Goal: Task Accomplishment & Management: Complete application form

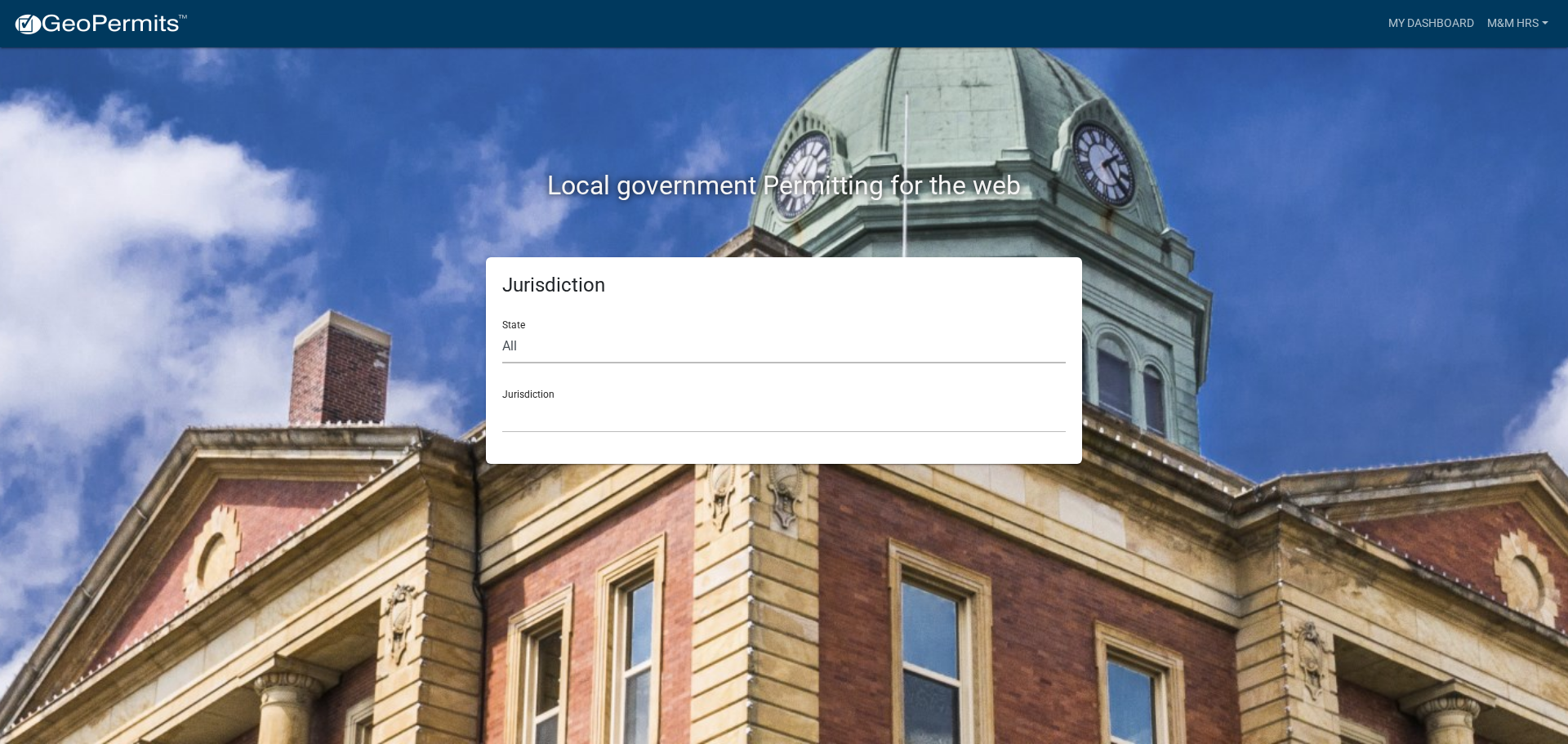
click at [521, 344] on select "All [US_STATE] [US_STATE] [US_STATE] [US_STATE] [US_STATE] [US_STATE] [US_STATE…" at bounding box center [784, 347] width 563 height 33
select select "[US_STATE]"
click at [502, 330] on select "All [US_STATE] [US_STATE] [US_STATE] [US_STATE] [US_STATE] [US_STATE] [US_STATE…" at bounding box center [784, 347] width 563 height 33
click at [530, 415] on select "City of [GEOGRAPHIC_DATA], [US_STATE] City of [GEOGRAPHIC_DATA], [US_STATE] Cit…" at bounding box center [784, 416] width 563 height 33
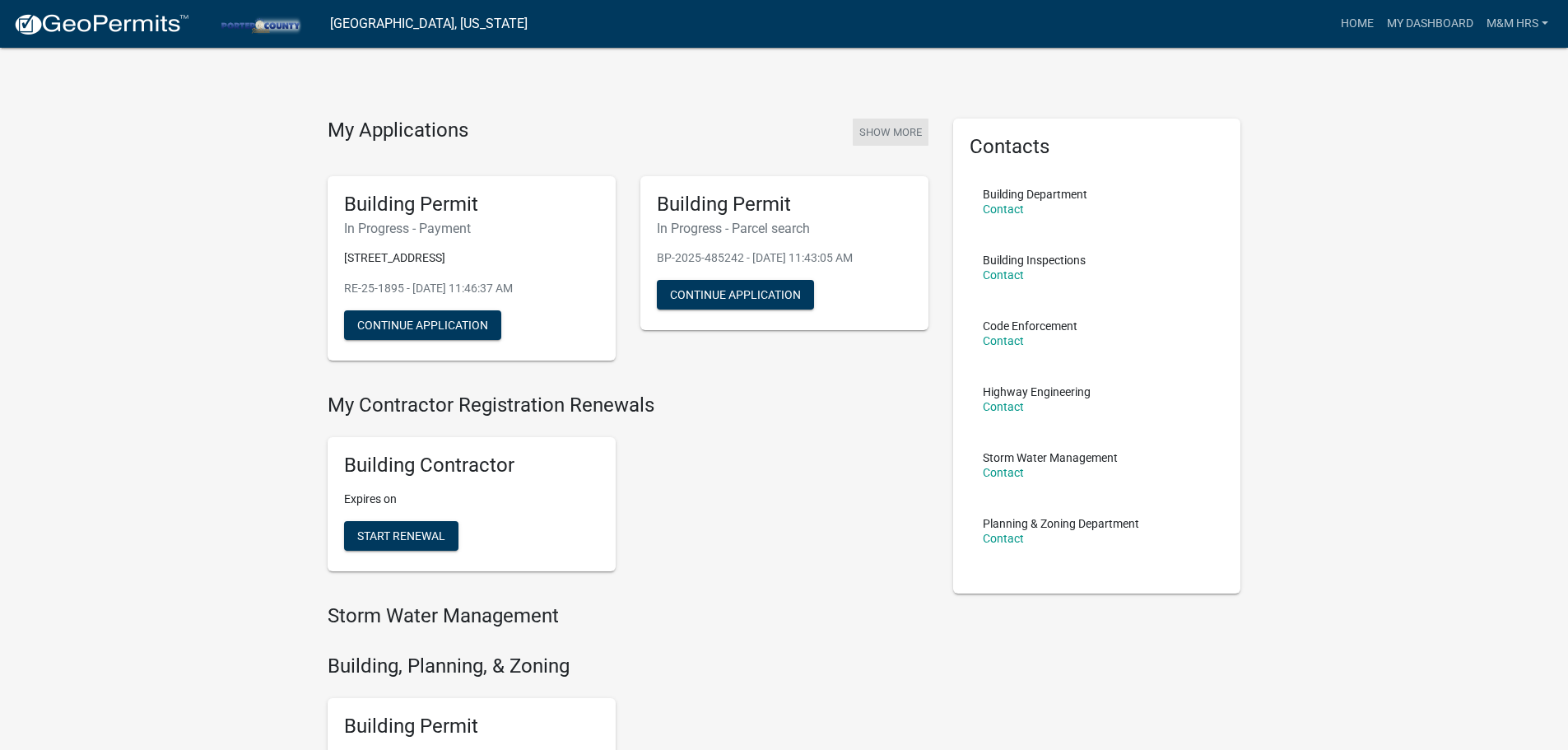
click at [890, 130] on button "Show More" at bounding box center [890, 132] width 76 height 28
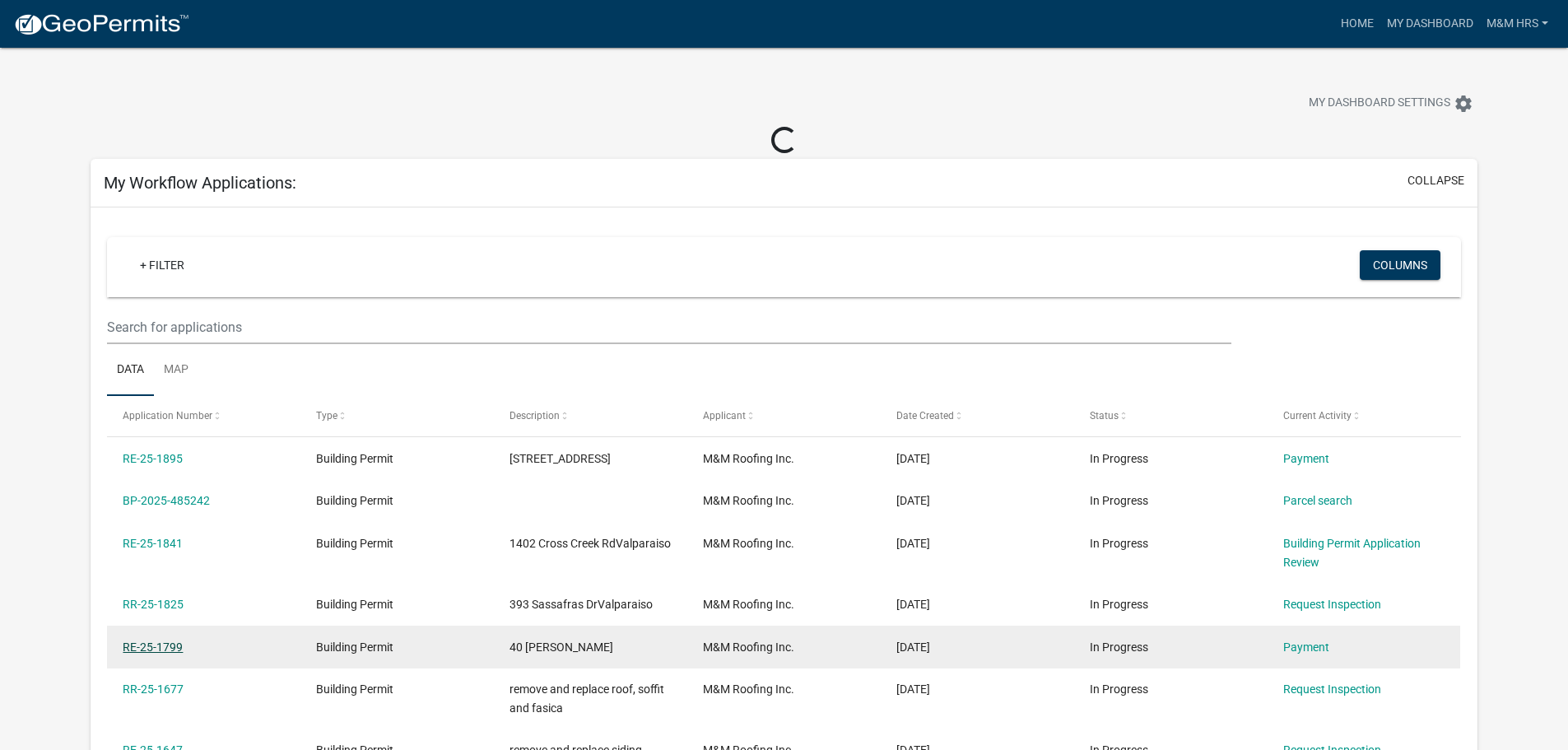
click at [133, 644] on link "RE-25-1799" at bounding box center [153, 647] width 60 height 13
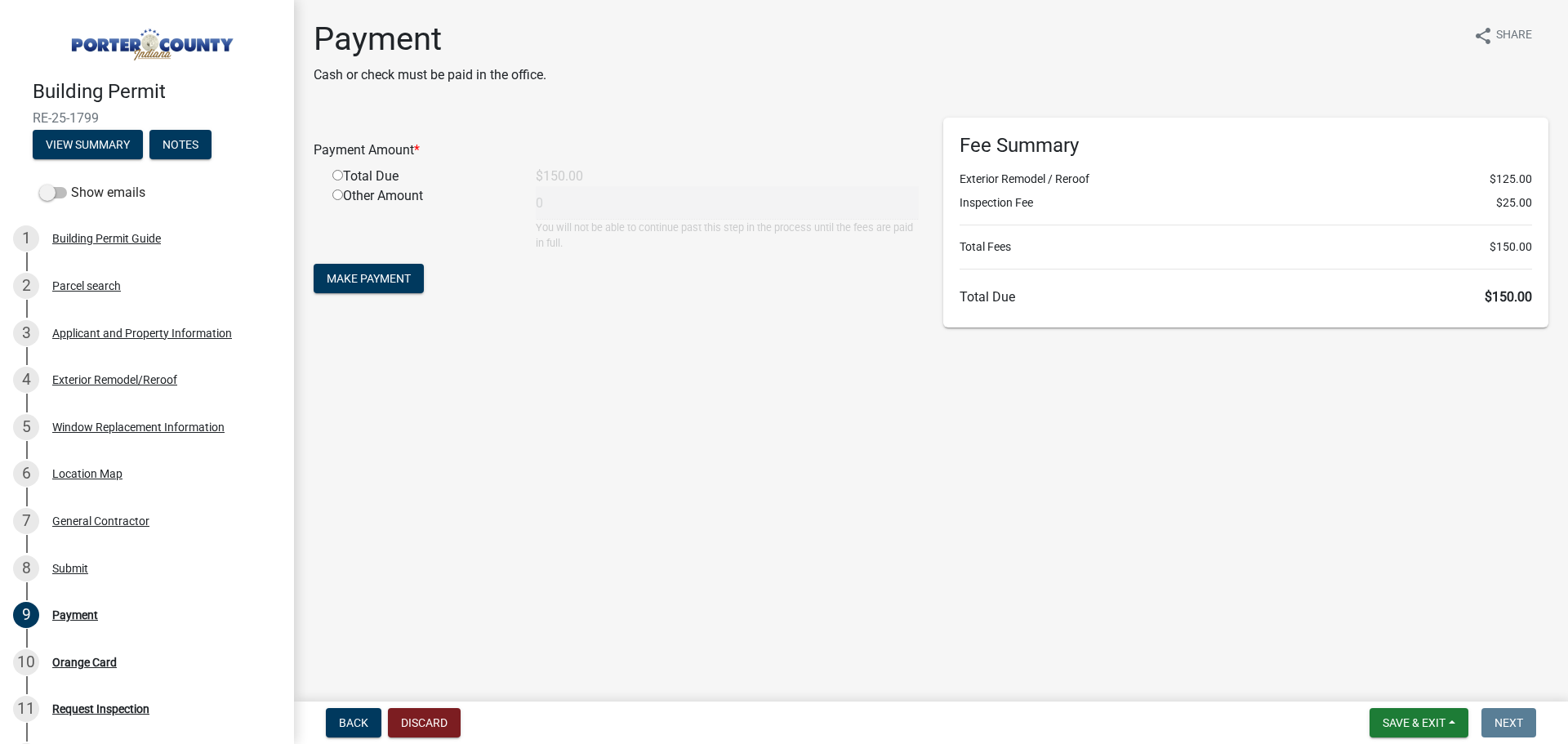
click at [345, 177] on div "Total Due" at bounding box center [422, 176] width 204 height 20
click at [337, 177] on input "radio" at bounding box center [338, 175] width 11 height 11
radio input "true"
type input "150"
click at [348, 276] on span "Make Payment" at bounding box center [369, 279] width 84 height 13
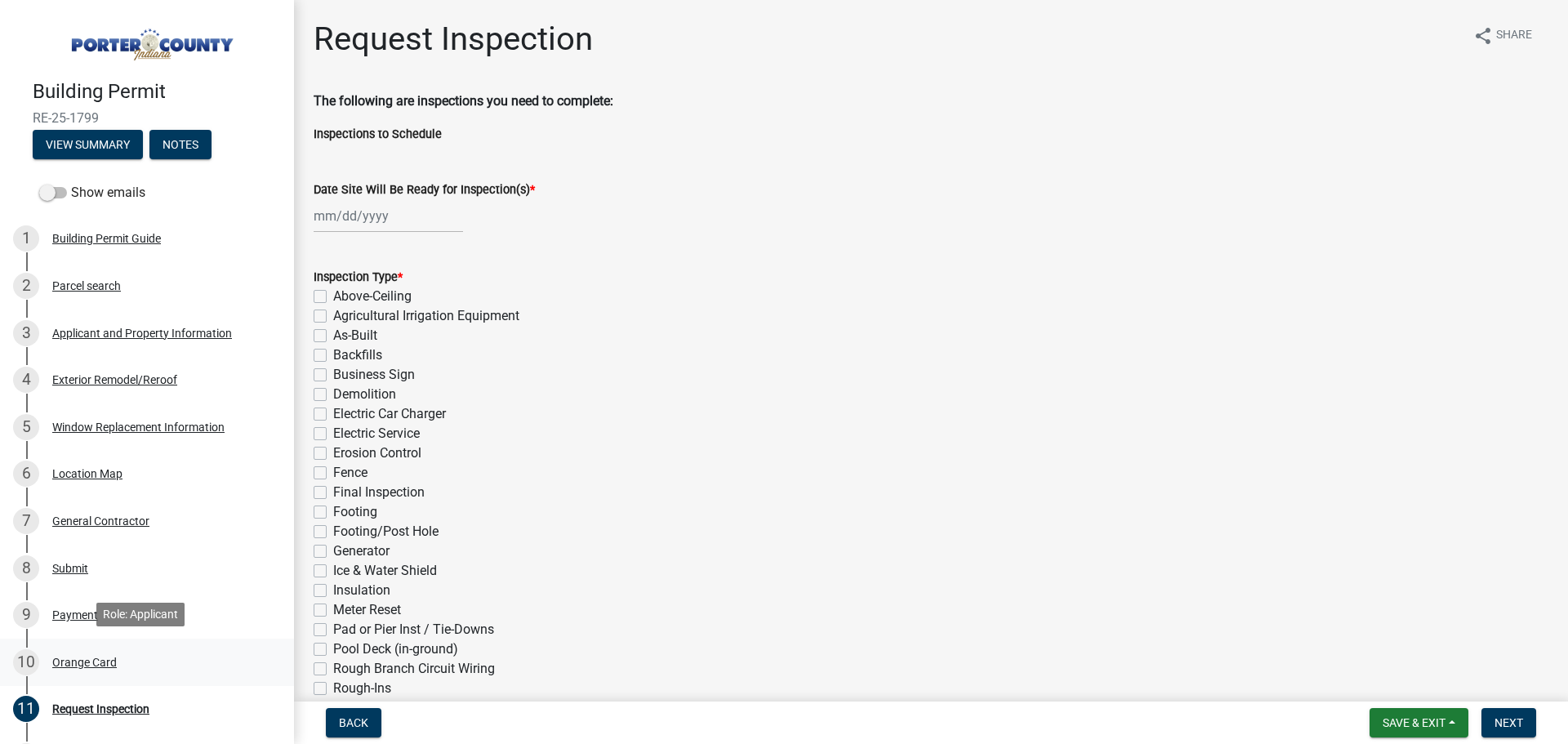
click at [75, 656] on div "Orange Card" at bounding box center [84, 662] width 65 height 12
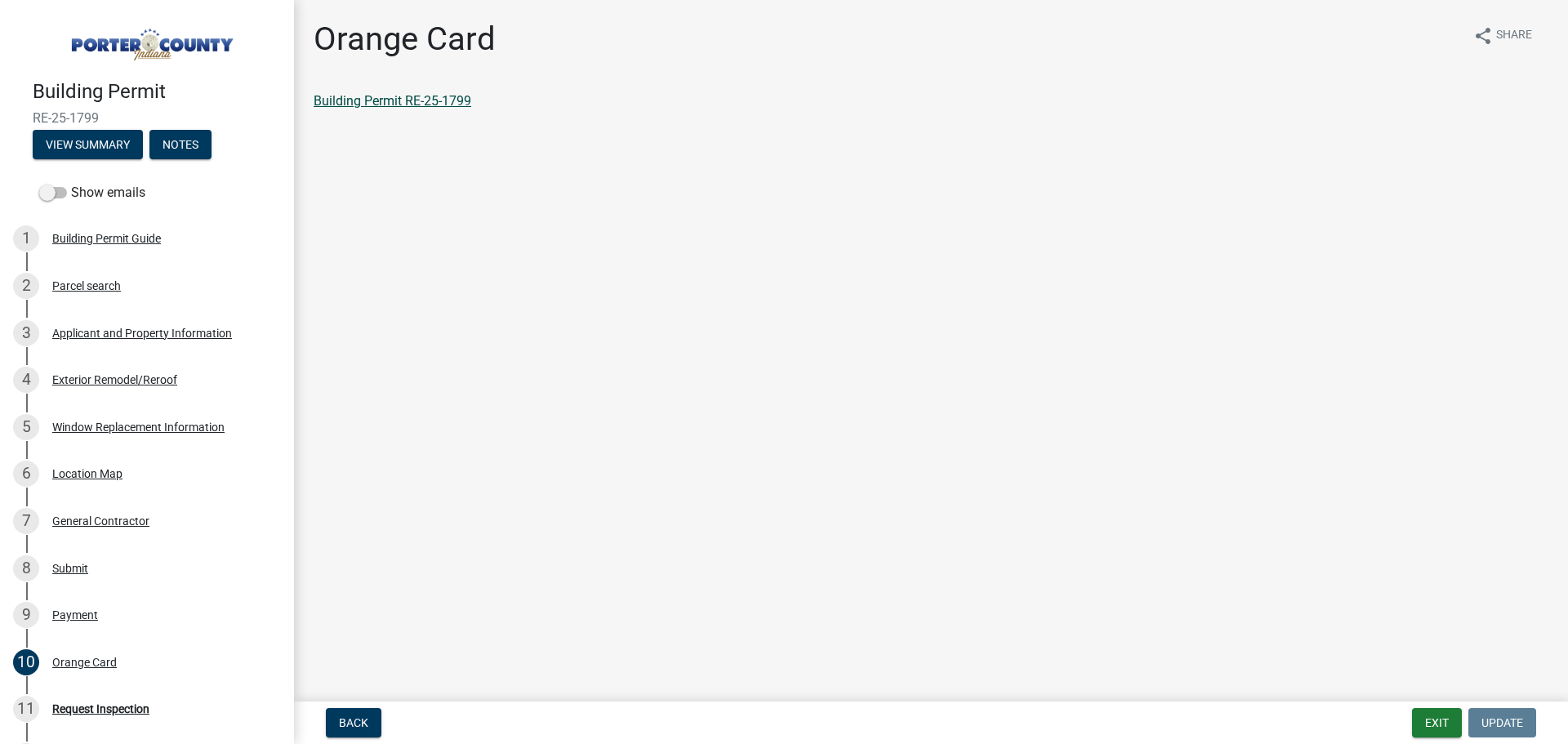
click at [395, 99] on link "Building Permit RE-25-1799" at bounding box center [392, 100] width 157 height 16
